Goal: Check status: Check status

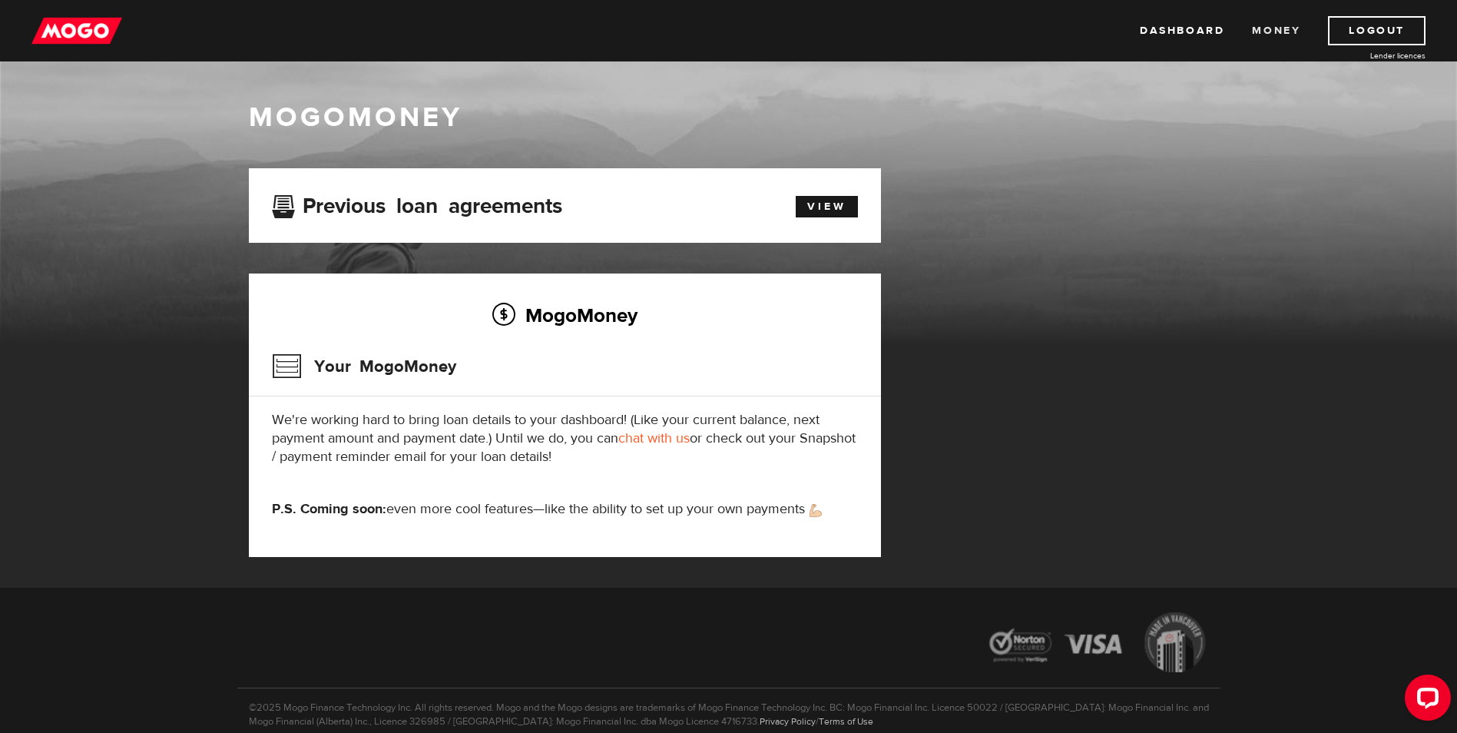
click at [1273, 38] on link "Money" at bounding box center [1276, 30] width 48 height 29
click at [65, 29] on img at bounding box center [76, 30] width 91 height 29
click at [530, 412] on p "We're working hard to bring loan details to your dashboard! (Like your current …" at bounding box center [565, 438] width 586 height 55
click at [655, 386] on div "Your MogoMoney" at bounding box center [565, 371] width 586 height 50
drag, startPoint x: 655, startPoint y: 386, endPoint x: 803, endPoint y: 271, distance: 187.1
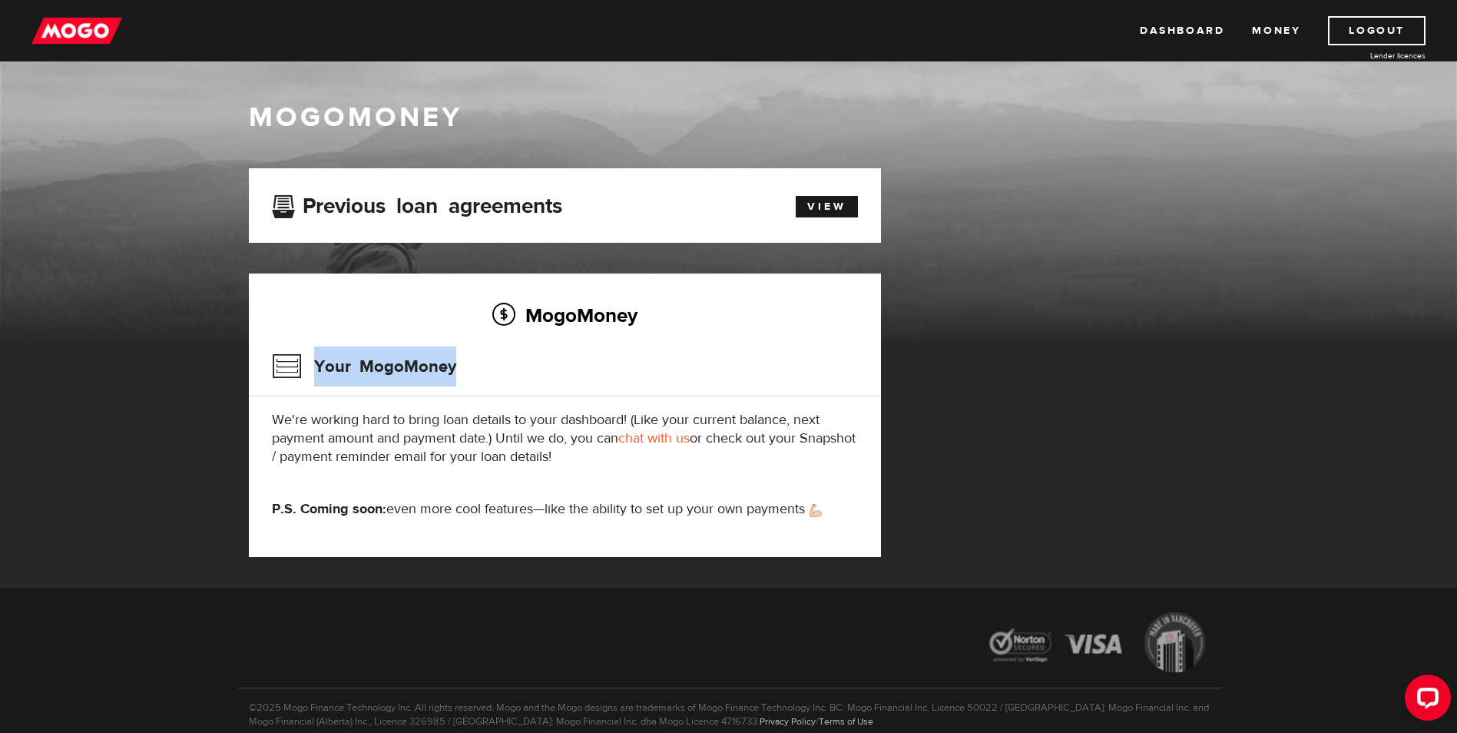
click at [665, 383] on div "Your MogoMoney" at bounding box center [565, 371] width 586 height 50
click at [845, 196] on div "View" at bounding box center [818, 204] width 101 height 26
drag, startPoint x: 845, startPoint y: 196, endPoint x: 833, endPoint y: 207, distance: 16.8
click at [833, 207] on link "View" at bounding box center [827, 207] width 62 height 22
